Goal: Complete application form

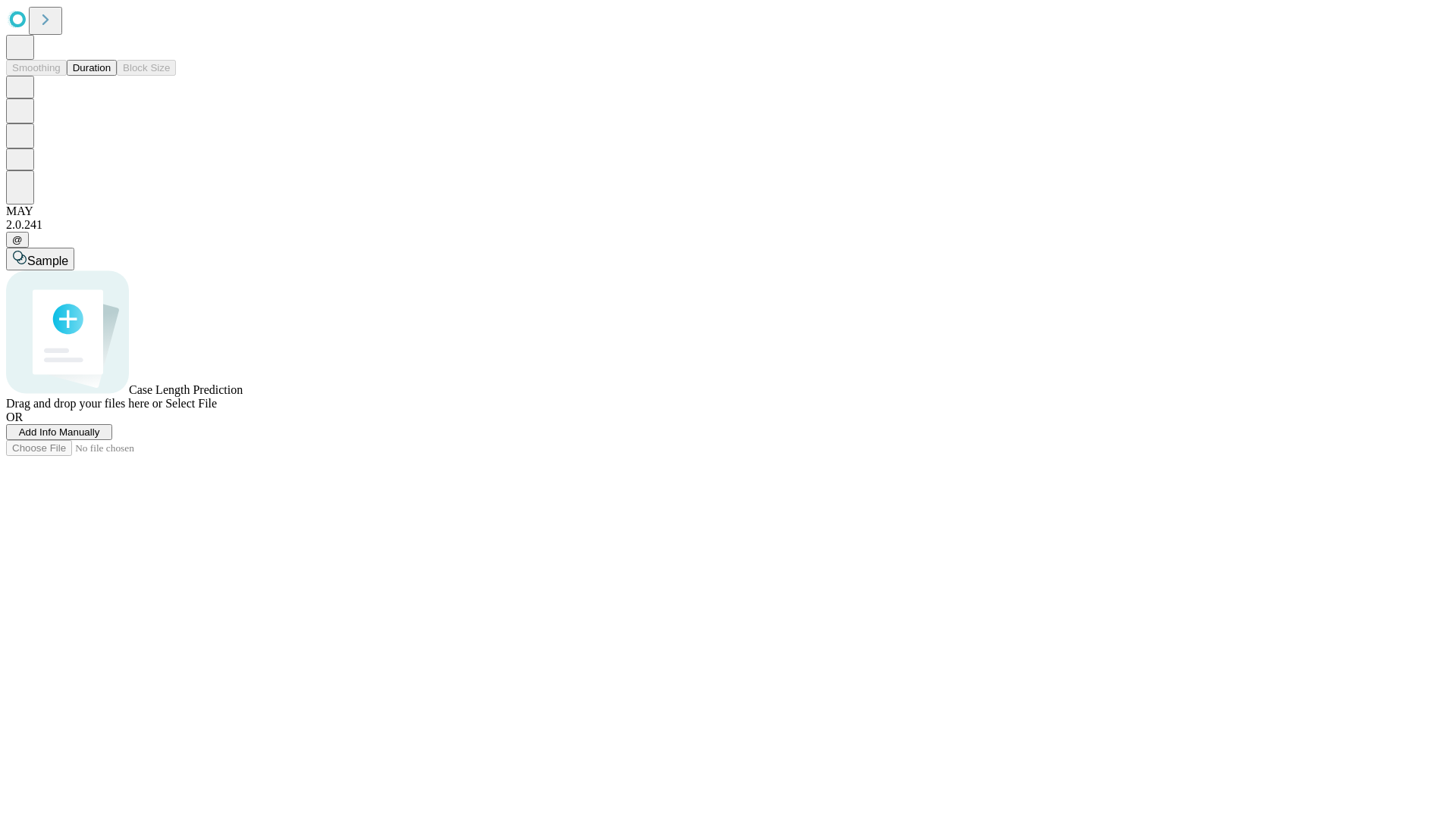
click at [111, 76] on button "Duration" at bounding box center [92, 68] width 50 height 16
click at [100, 438] on span "Add Info Manually" at bounding box center [59, 432] width 82 height 11
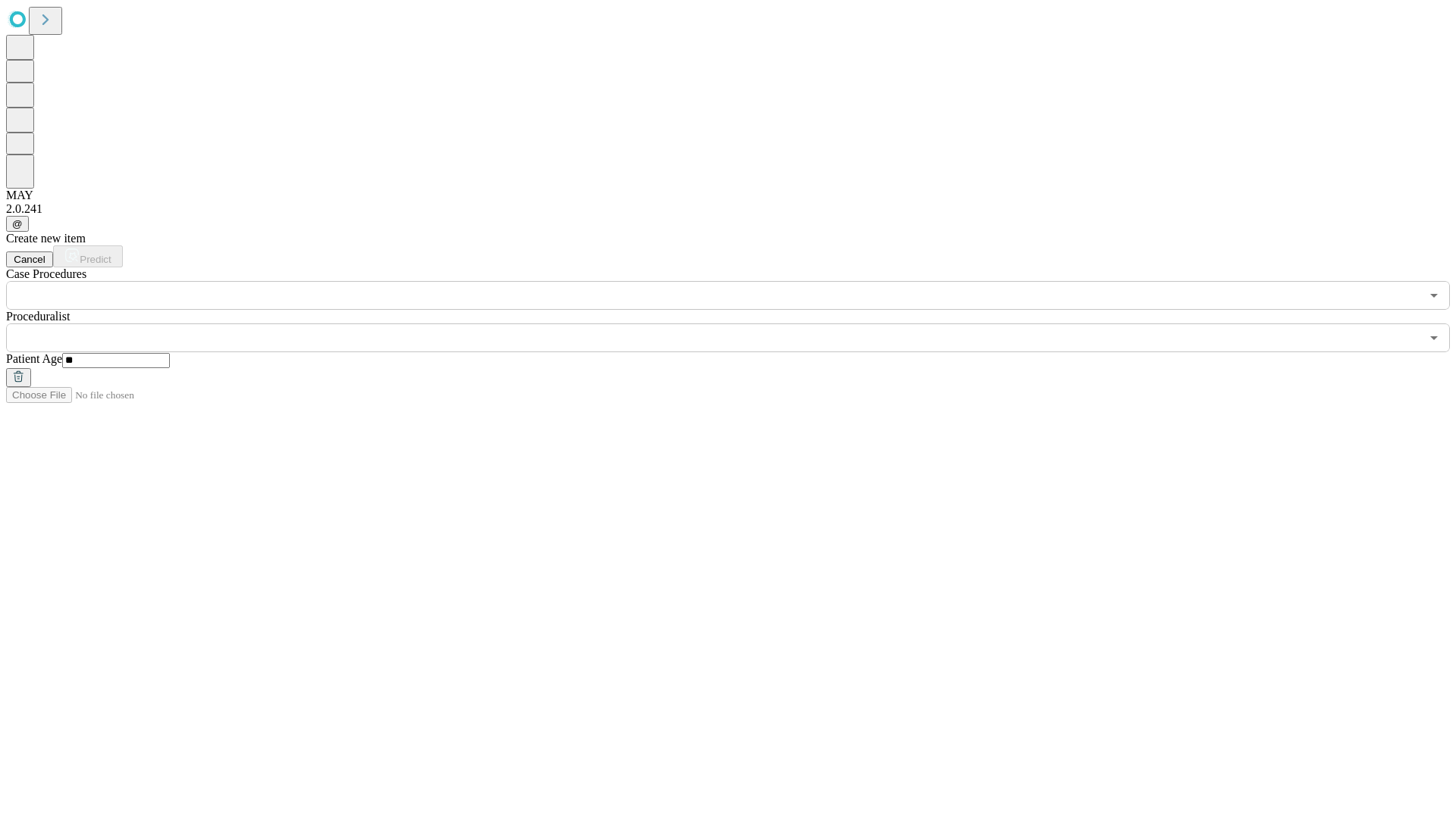
type input "**"
click at [738, 323] on input "text" at bounding box center [713, 338] width 1414 height 29
